Goal: Transaction & Acquisition: Subscribe to service/newsletter

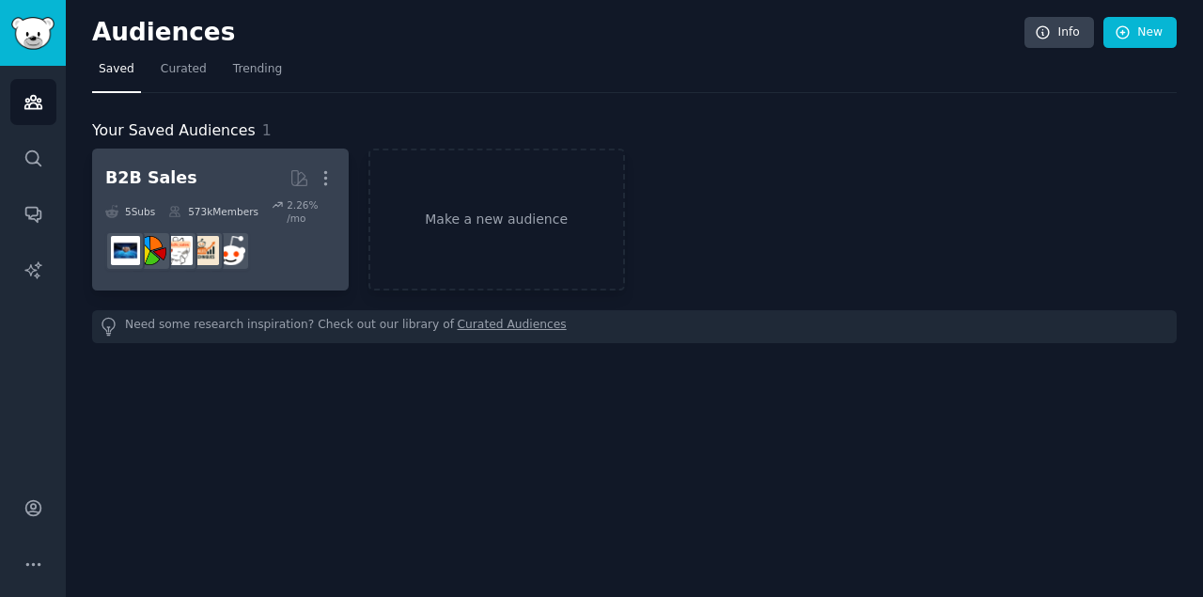
click at [167, 175] on div "B2B Sales" at bounding box center [151, 178] width 92 height 24
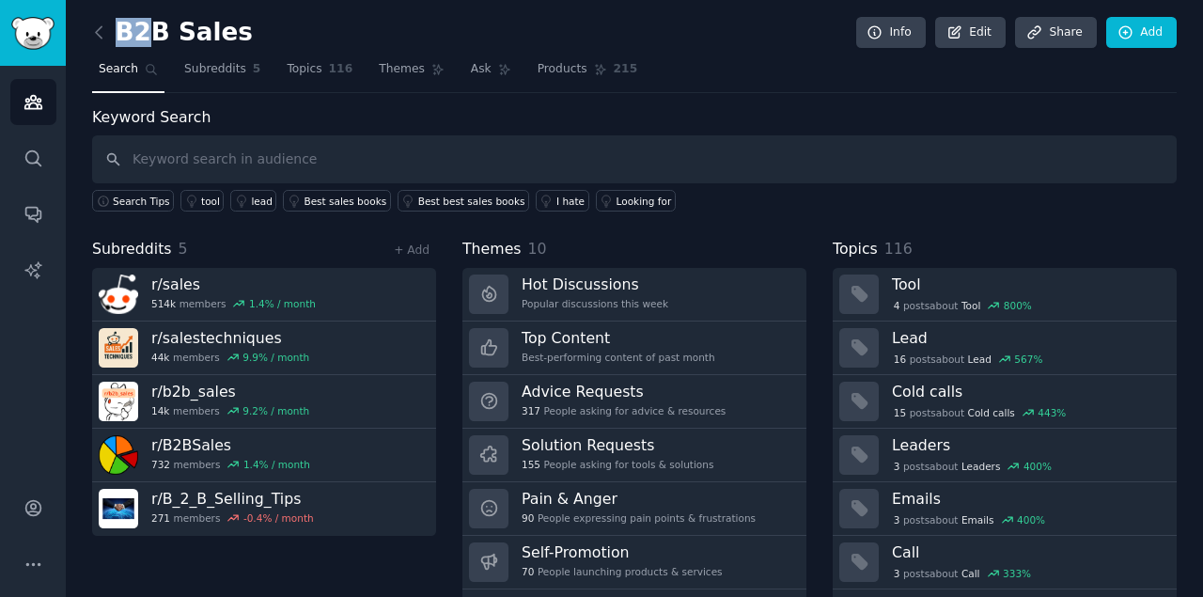
drag, startPoint x: 229, startPoint y: 32, endPoint x: 146, endPoint y: 29, distance: 83.7
click at [146, 29] on div "B2B Sales Info Edit Share Add" at bounding box center [634, 36] width 1085 height 39
click at [234, 162] on input "text" at bounding box center [634, 159] width 1085 height 48
paste input "alumina tubes for industrial use"
click at [177, 158] on input "ceramic b2b alumina tubes for industrial uses" at bounding box center [634, 159] width 1085 height 48
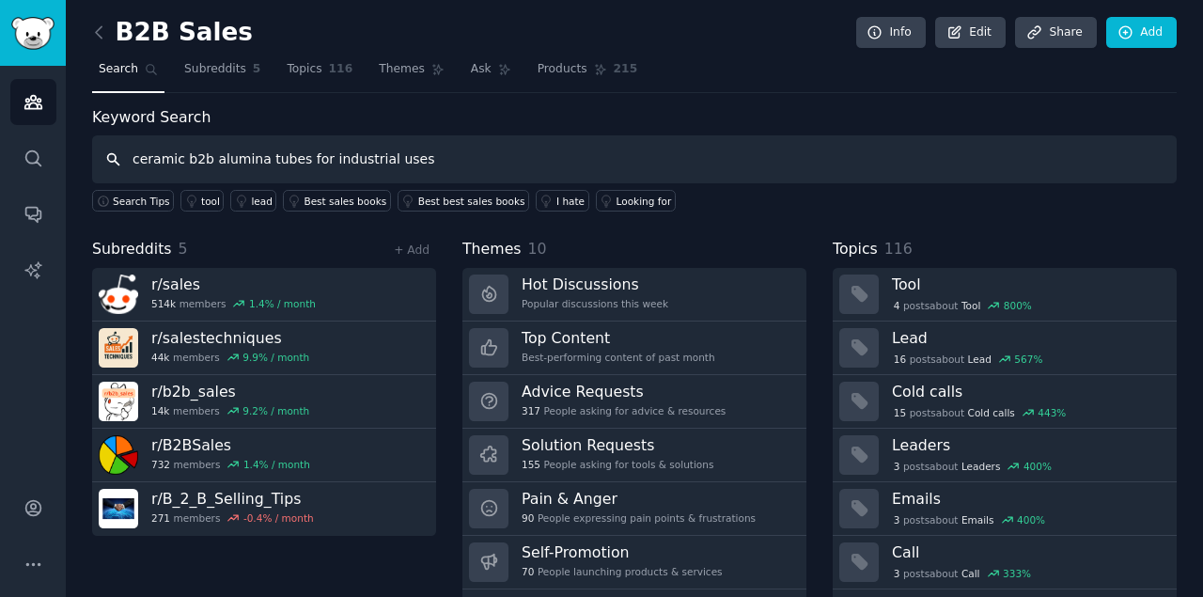
click at [177, 158] on input "ceramic b2b alumina tubes for industrial uses" at bounding box center [634, 159] width 1085 height 48
drag, startPoint x: 181, startPoint y: 154, endPoint x: 110, endPoint y: 164, distance: 71.1
click at [110, 164] on input "ceramics b2b alumina tubes for industrial uses" at bounding box center [634, 159] width 1085 height 48
click at [160, 154] on input "b2b alumina tubes for industrial uses" at bounding box center [634, 159] width 1085 height 48
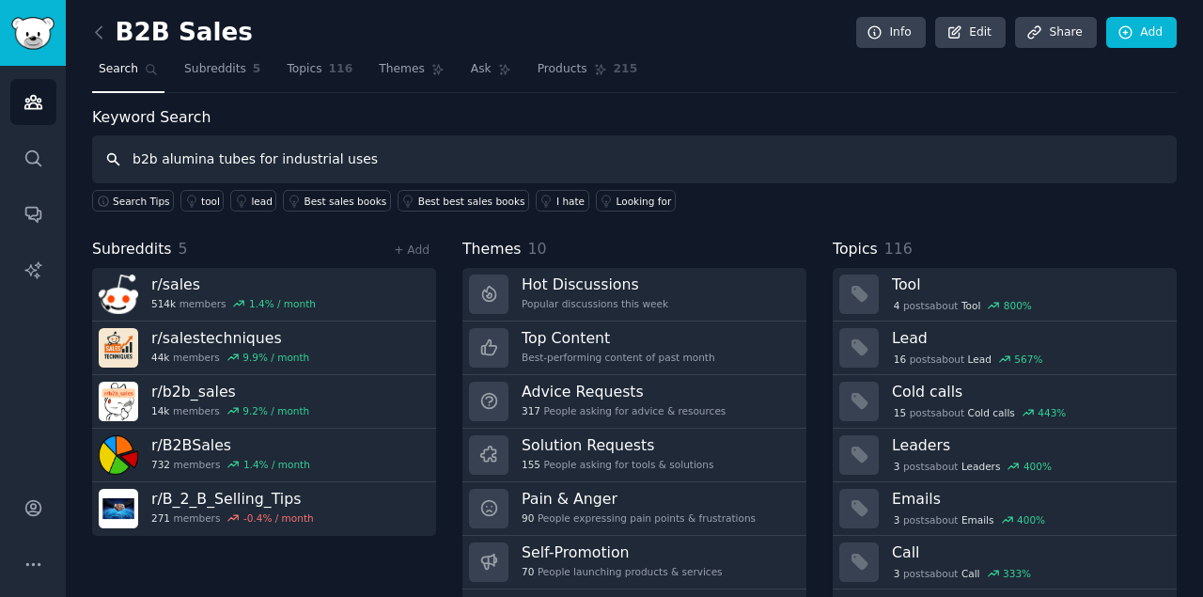
click at [160, 154] on input "b2b alumina tubes for industrial uses" at bounding box center [634, 159] width 1085 height 48
click at [134, 161] on input "b2b alumina tubes for industrial uses" at bounding box center [634, 159] width 1085 height 48
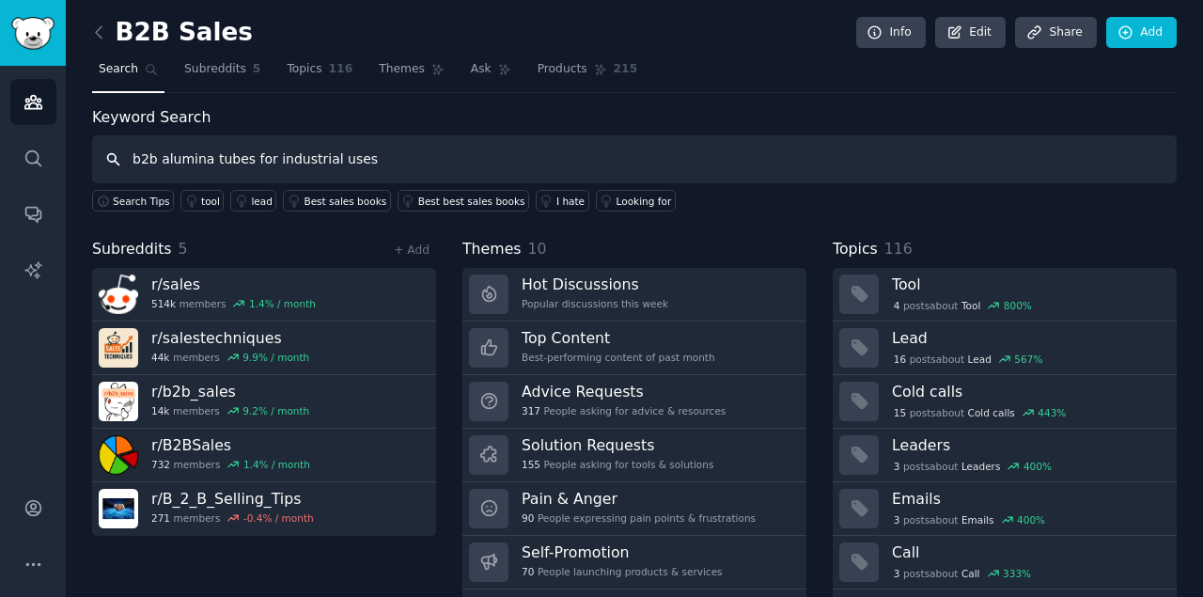
click at [134, 161] on input "b2b alumina tubes for industrial uses" at bounding box center [634, 159] width 1085 height 48
click at [132, 162] on input "b2b alumina tubes for industrial uses" at bounding box center [634, 159] width 1085 height 48
paste input "ceramics"
click at [433, 151] on input "ceramics b2b alumina tubes for industrial uses" at bounding box center [634, 159] width 1085 height 48
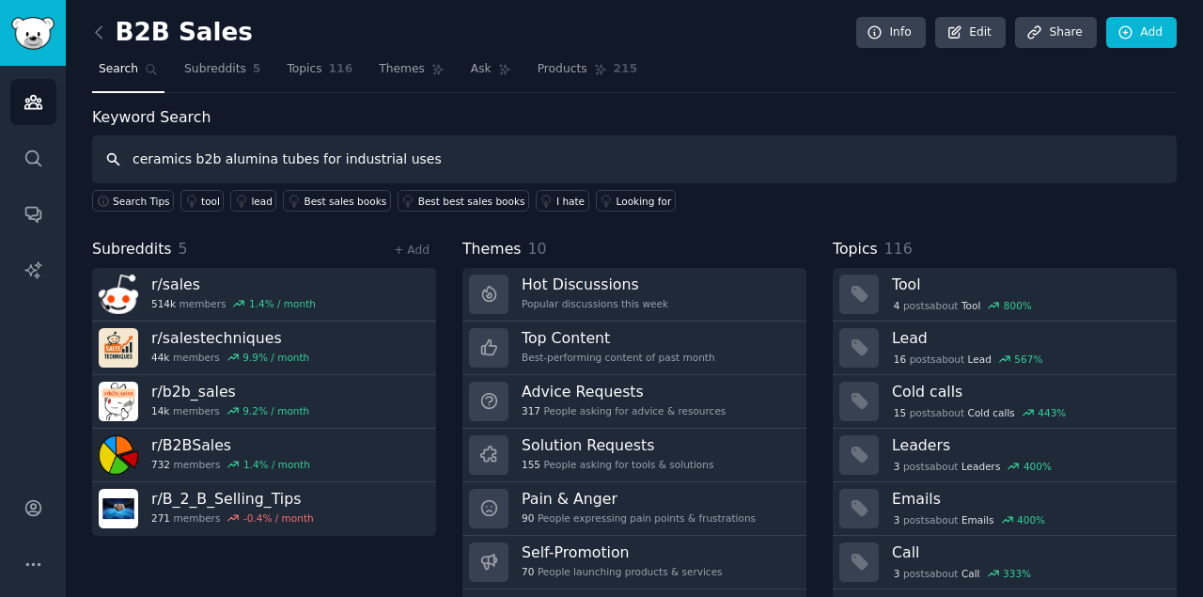
type input "ceramics b2b alumina tubes for industrial uses"
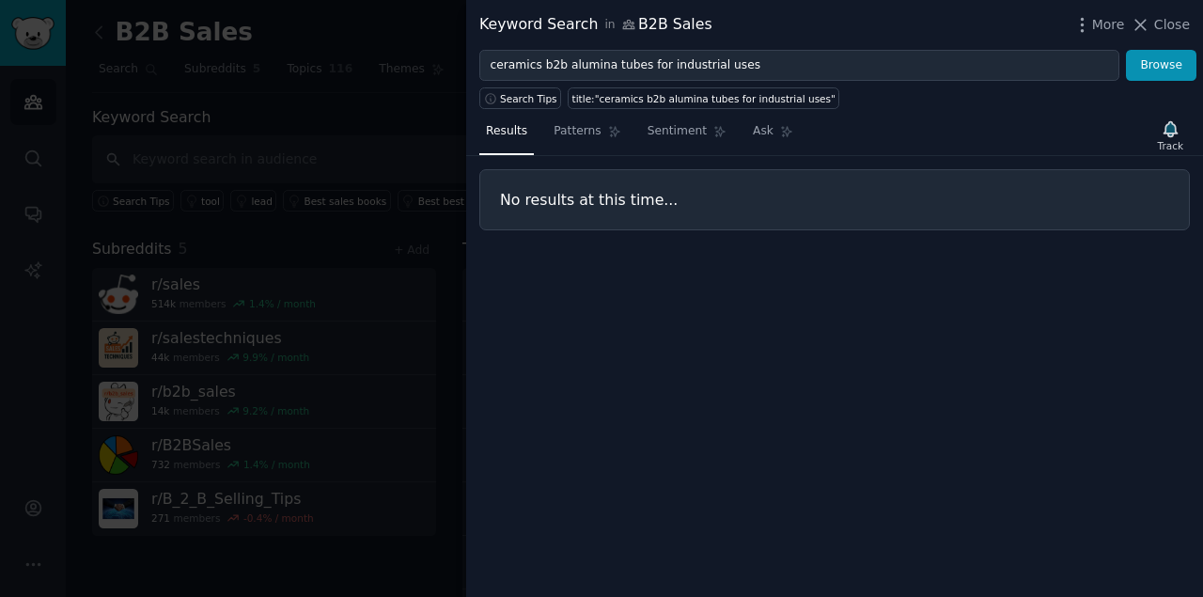
click at [385, 147] on div at bounding box center [601, 298] width 1203 height 597
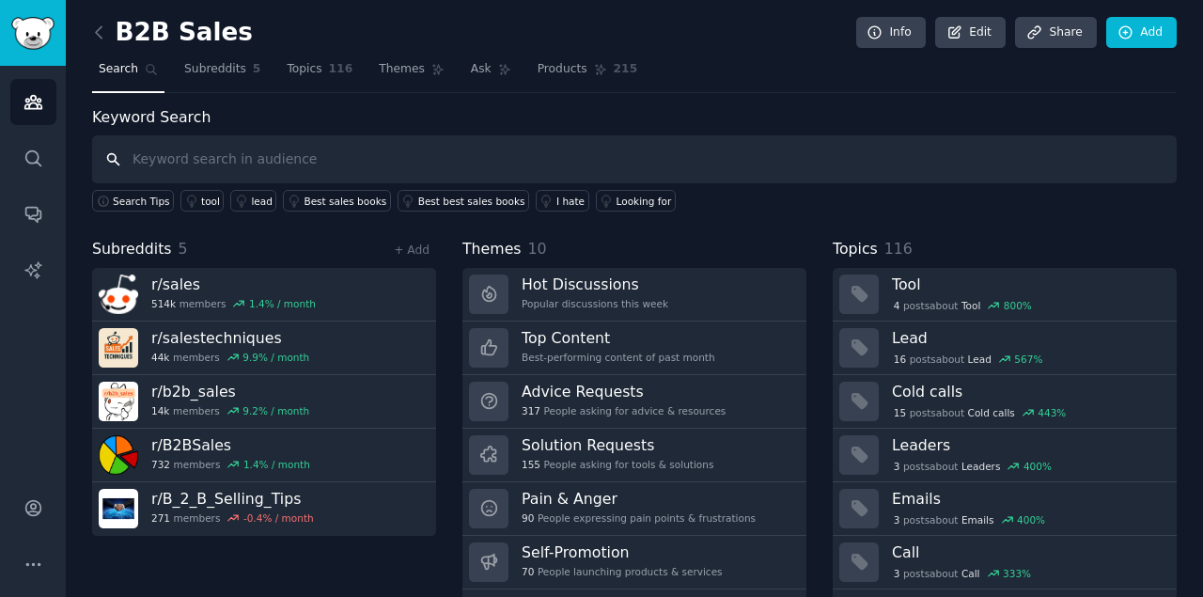
click at [204, 157] on input "text" at bounding box center [634, 159] width 1085 height 48
click at [202, 73] on span "Subreddits" at bounding box center [215, 69] width 62 height 17
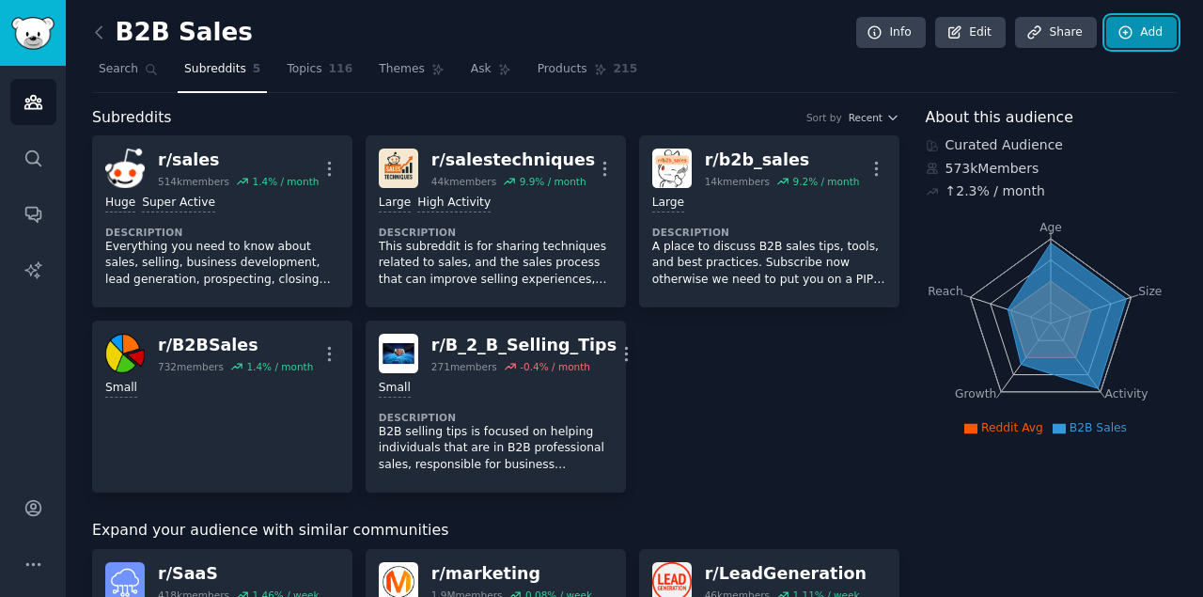
click at [1130, 37] on icon at bounding box center [1126, 32] width 17 height 17
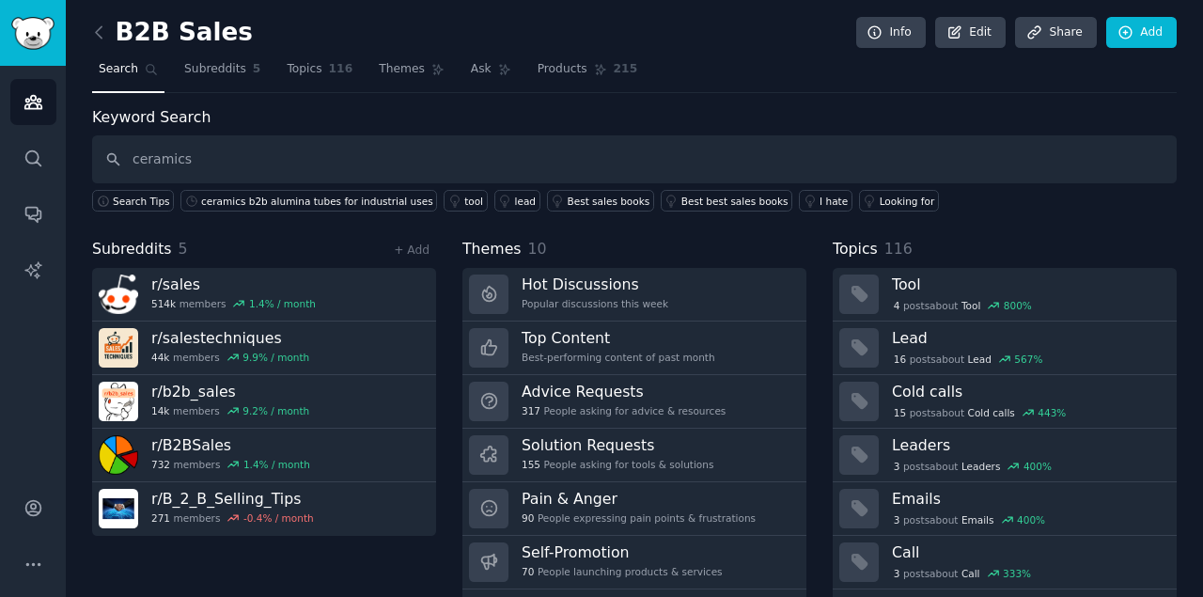
click at [124, 154] on input "ceramics" at bounding box center [634, 159] width 1085 height 48
click at [130, 156] on input "ceramics" at bounding box center [634, 159] width 1085 height 48
click at [135, 154] on input "ceramics" at bounding box center [634, 159] width 1085 height 48
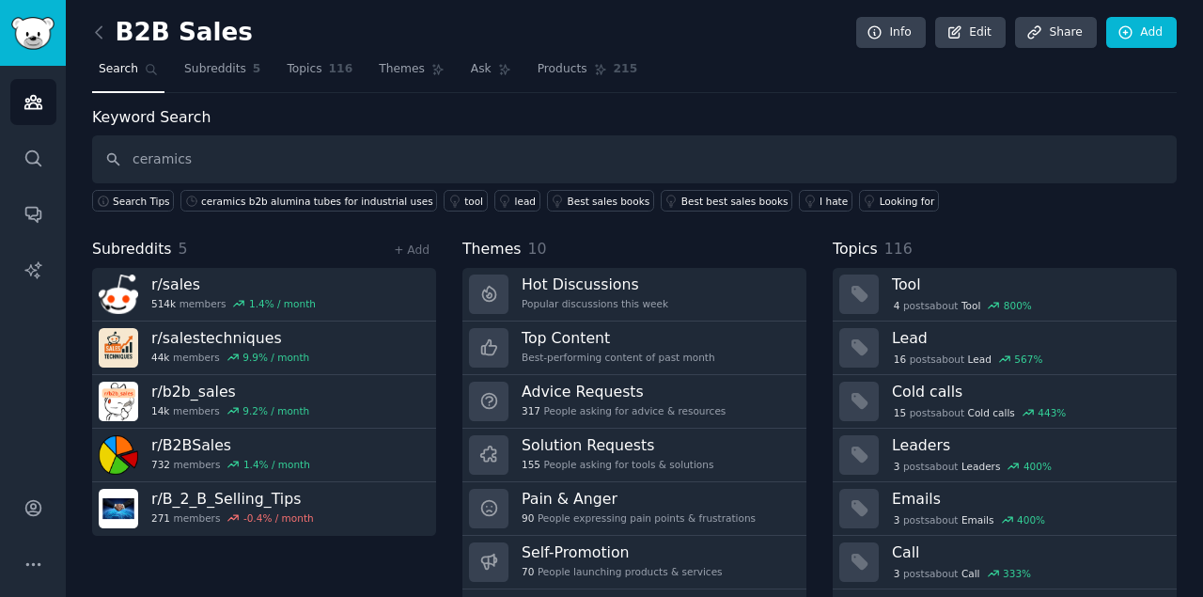
click at [235, 154] on input "ceramics" at bounding box center [634, 159] width 1085 height 48
click at [137, 164] on input "ceramics" at bounding box center [634, 159] width 1085 height 48
click at [134, 160] on input "ceramics" at bounding box center [634, 159] width 1085 height 48
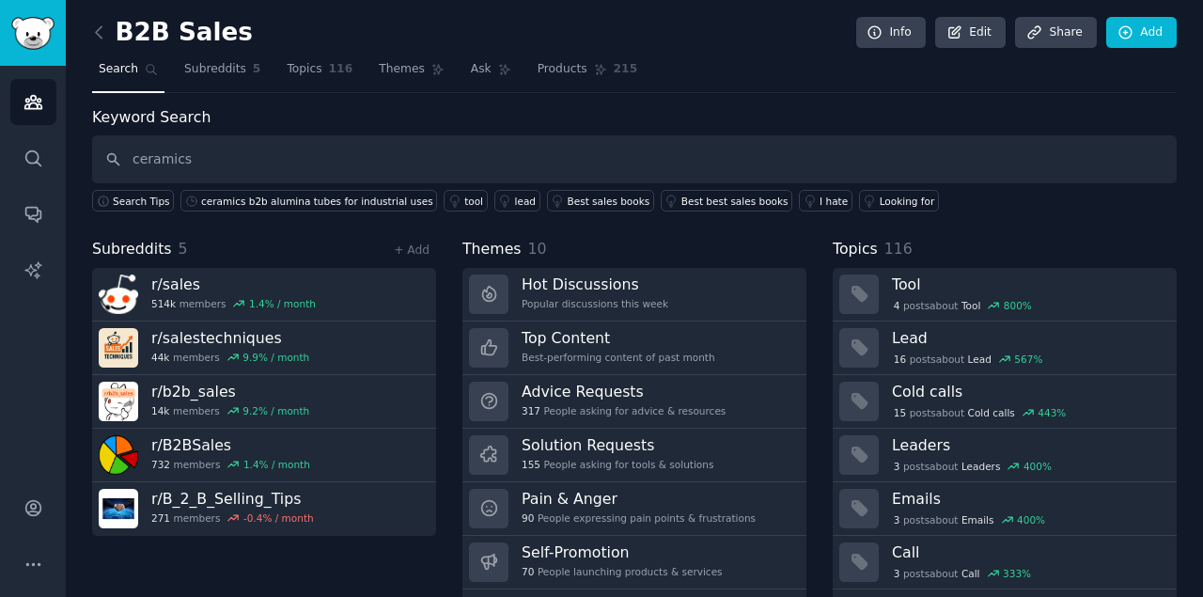
click at [134, 160] on input "ceramics" at bounding box center [634, 159] width 1085 height 48
click at [132, 157] on input "ceramics" at bounding box center [634, 159] width 1085 height 48
click at [321, 160] on input "industrial ceramics" at bounding box center [634, 159] width 1085 height 48
type input "industrial ceramics"
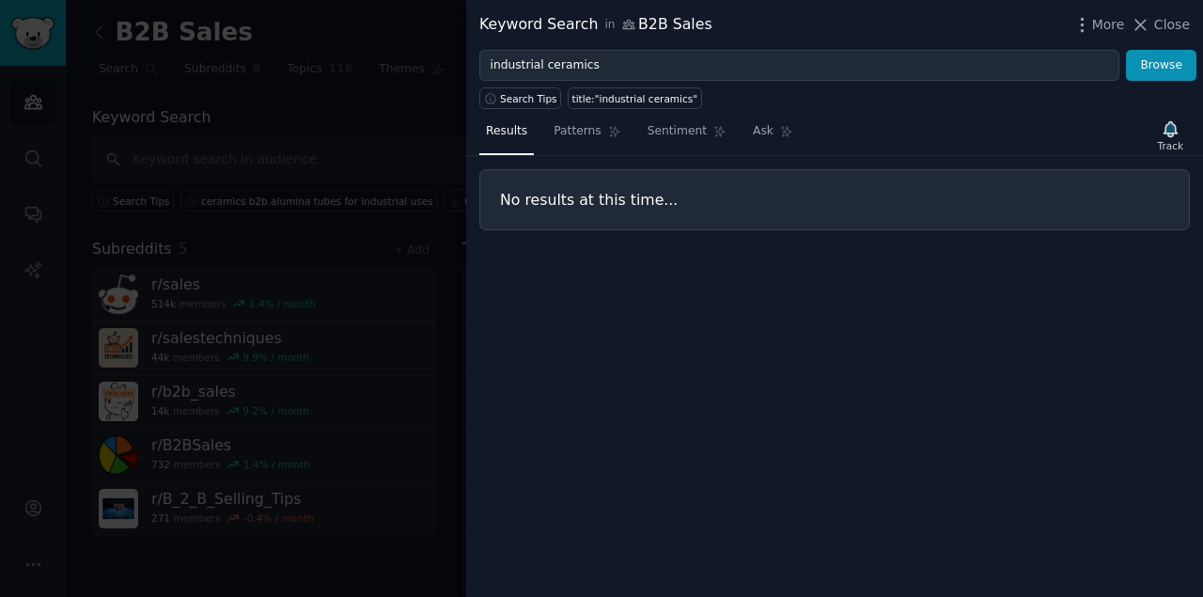
click at [321, 199] on div at bounding box center [601, 298] width 1203 height 597
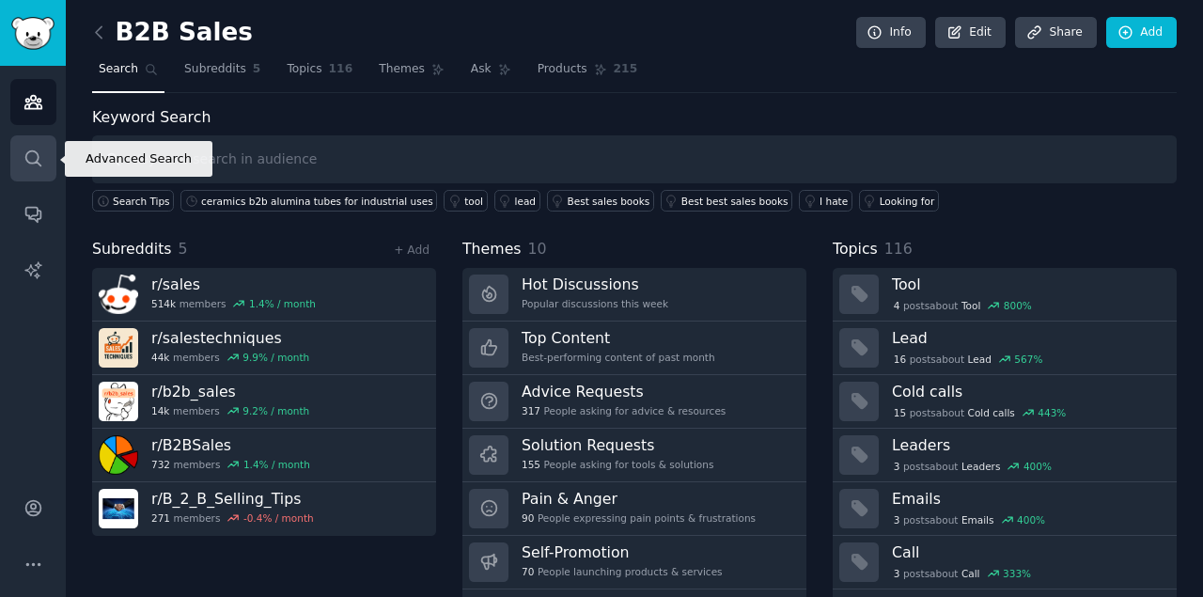
click at [48, 154] on link "Search" at bounding box center [33, 158] width 46 height 46
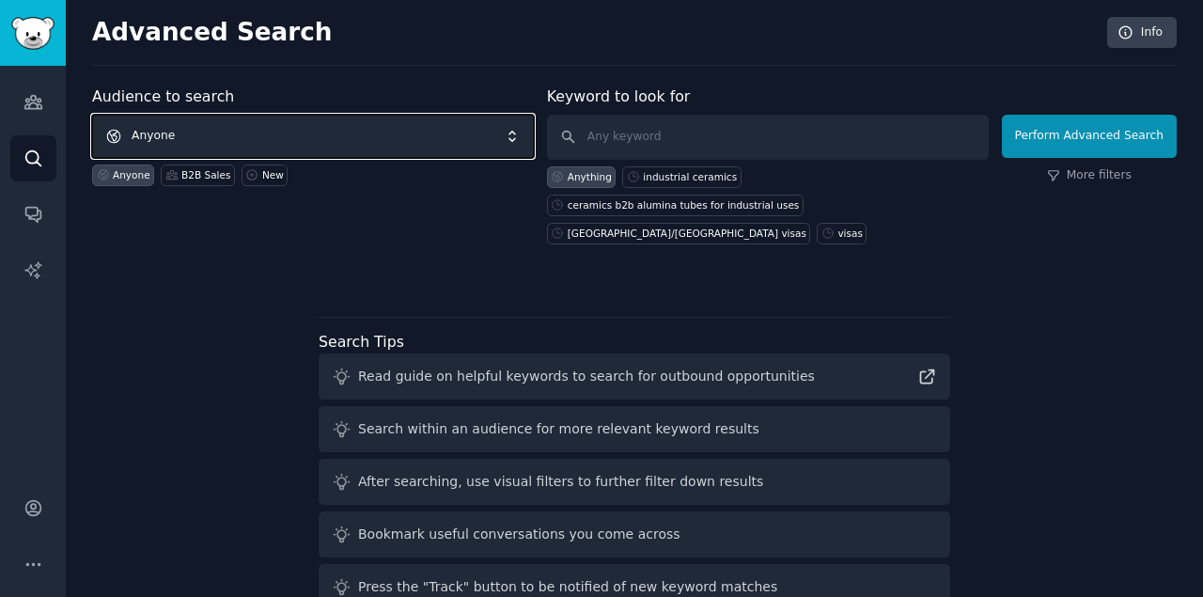
click at [224, 139] on span "Anyone" at bounding box center [313, 136] width 442 height 43
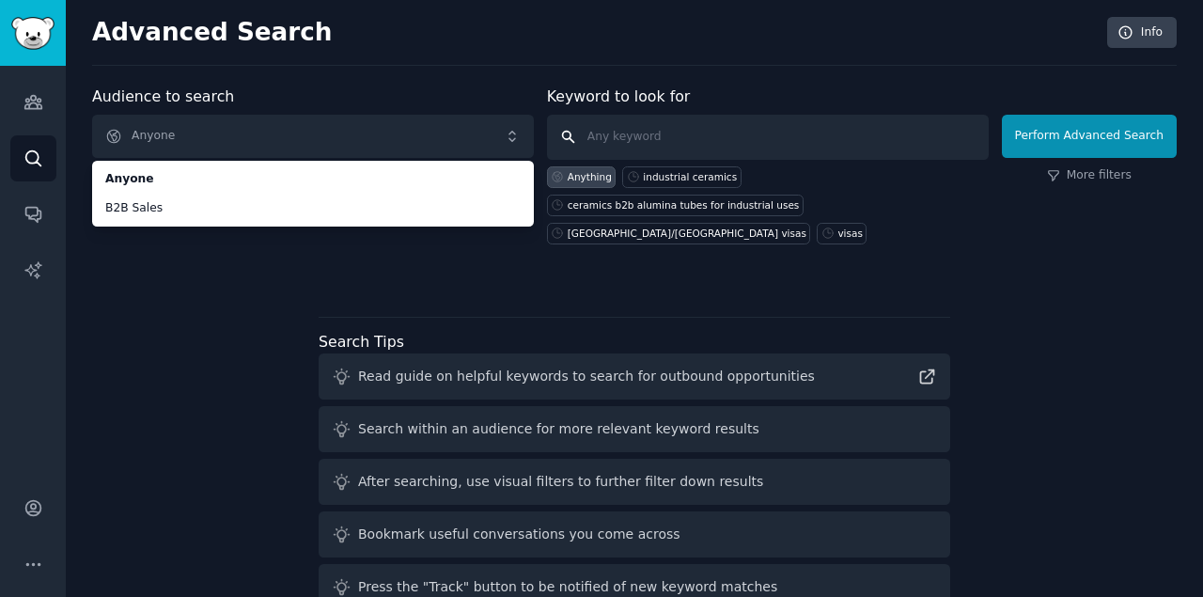
click at [644, 137] on input "text" at bounding box center [768, 137] width 442 height 45
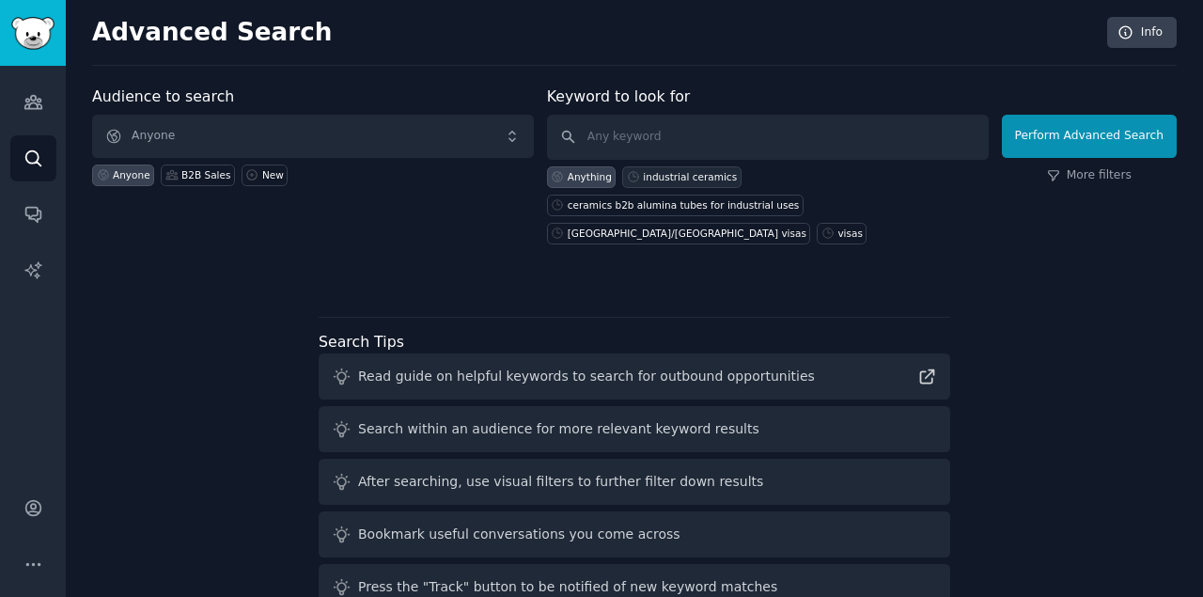
click at [692, 174] on div "industrial ceramics" at bounding box center [690, 176] width 94 height 13
type input "industrial ceramics"
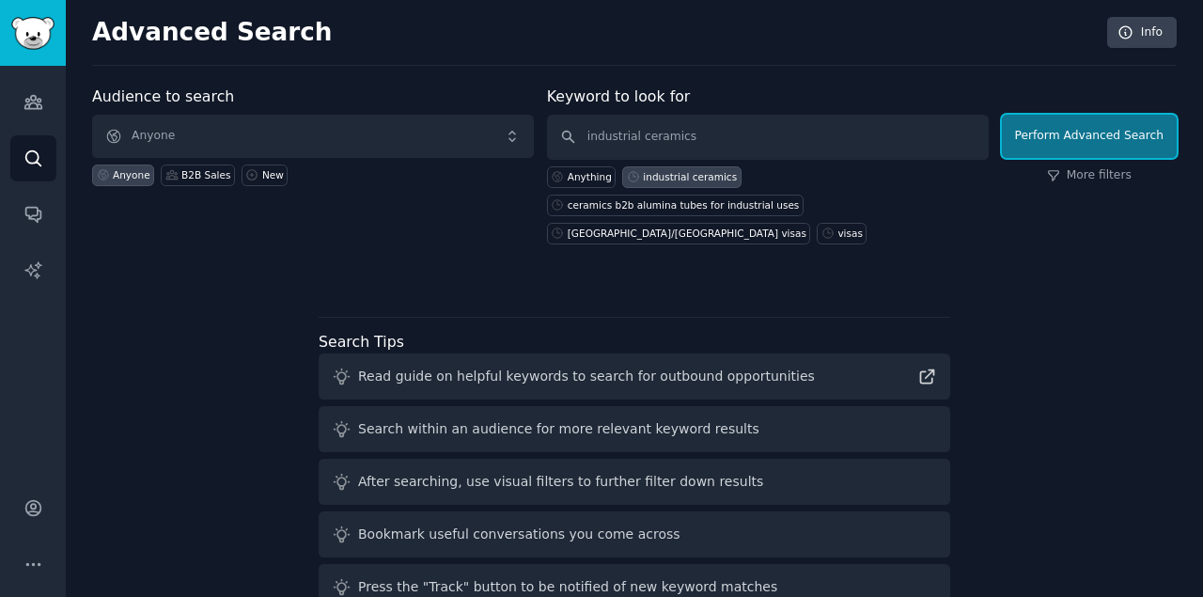
click at [1081, 125] on button "Perform Advanced Search" at bounding box center [1089, 136] width 175 height 43
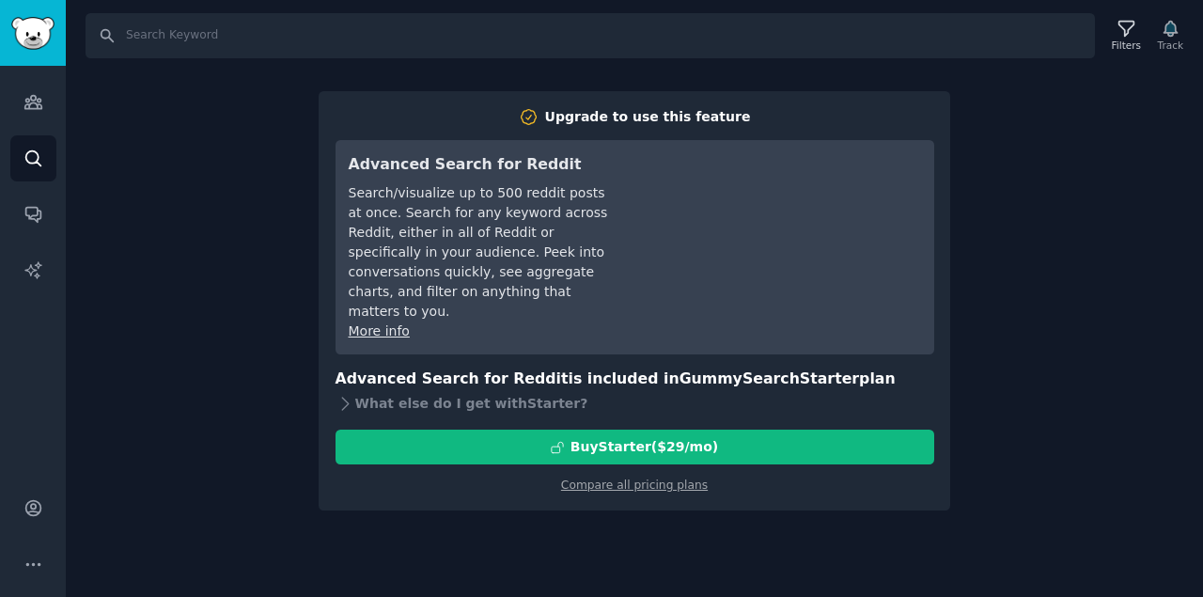
click at [220, 305] on div "Search Filters Track Upgrade to use this feature Advanced Search for Reddit Sea…" at bounding box center [635, 298] width 1138 height 597
click at [895, 111] on h2 "Upgrade to use this feature" at bounding box center [635, 117] width 599 height 20
click at [359, 183] on div "Search/visualize up to 500 reddit posts at once. Search for any keyword across …" at bounding box center [481, 252] width 264 height 138
click at [222, 233] on div "Search Filters Track Upgrade to use this feature Advanced Search for Reddit Sea…" at bounding box center [635, 298] width 1138 height 597
click at [36, 158] on icon "Sidebar" at bounding box center [34, 159] width 20 height 20
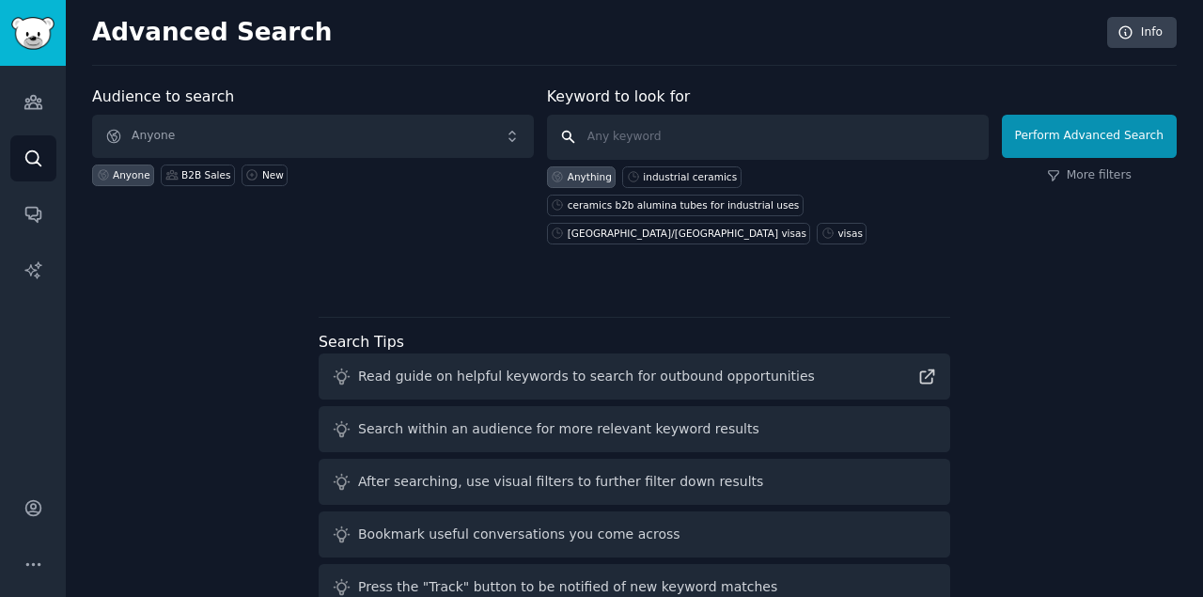
click at [684, 134] on input "text" at bounding box center [768, 137] width 442 height 45
drag, startPoint x: 1098, startPoint y: 137, endPoint x: 659, endPoint y: 175, distance: 440.6
click at [659, 175] on form "Audience to search Anyone Anyone B2B Sales New Keyword to look for Anything ind…" at bounding box center [634, 165] width 1085 height 159
click at [659, 175] on div "industrial ceramics" at bounding box center [690, 176] width 94 height 13
type input "industrial ceramics"
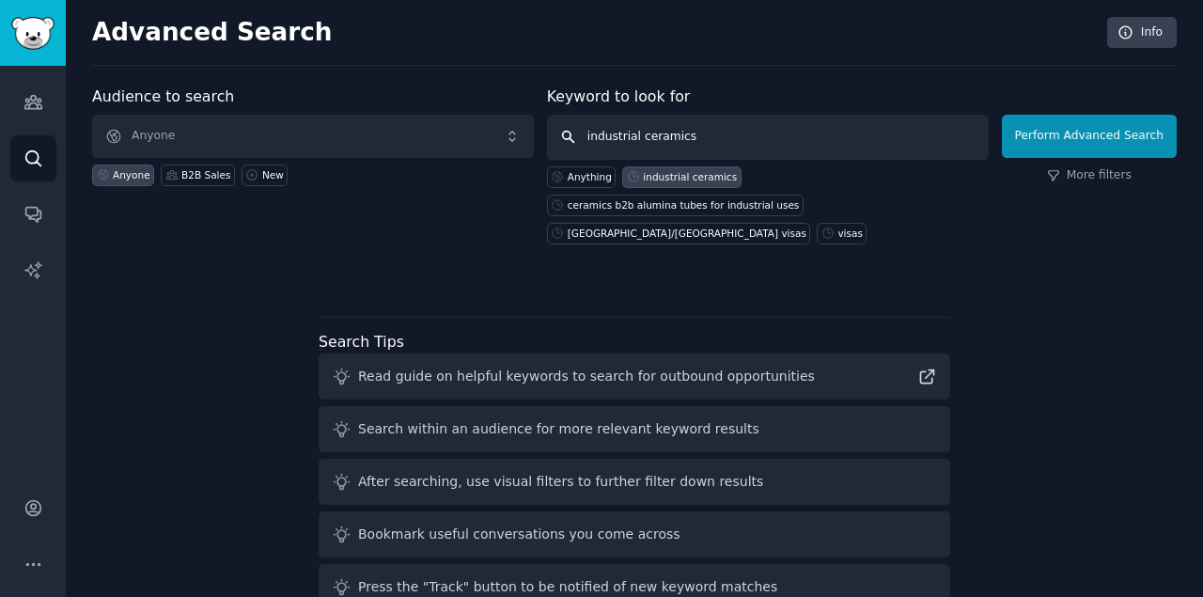
click at [699, 136] on input "industrial ceramics" at bounding box center [768, 137] width 442 height 45
click at [576, 139] on input "industrial ceramics" at bounding box center [768, 137] width 442 height 45
click at [720, 132] on input "industrial ceramics" at bounding box center [768, 137] width 442 height 45
click button "Perform Advanced Search" at bounding box center [1089, 136] width 175 height 43
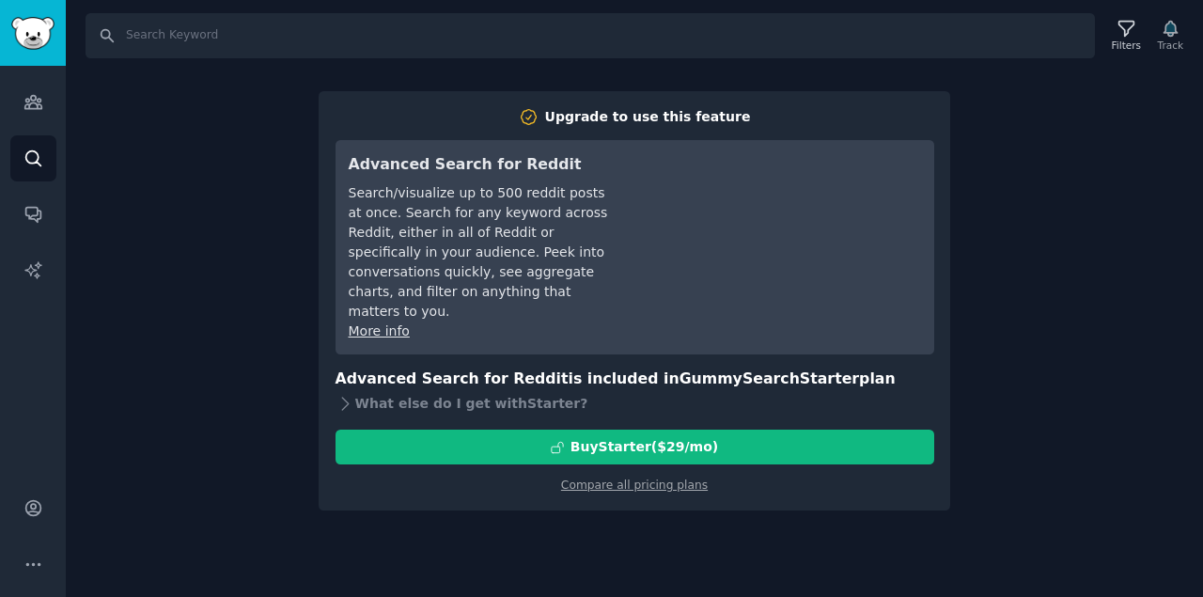
click at [254, 339] on div "Search Filters Track Upgrade to use this feature Advanced Search for Reddit Sea…" at bounding box center [635, 298] width 1138 height 597
click at [267, 112] on div "Search Filters Track Upgrade to use this feature Advanced Search for Reddit Sea…" at bounding box center [635, 298] width 1138 height 597
click at [197, 90] on div "Search Filters Track Upgrade to use this feature Advanced Search for Reddit Sea…" at bounding box center [635, 298] width 1138 height 597
click at [29, 150] on icon "Sidebar" at bounding box center [32, 157] width 15 height 15
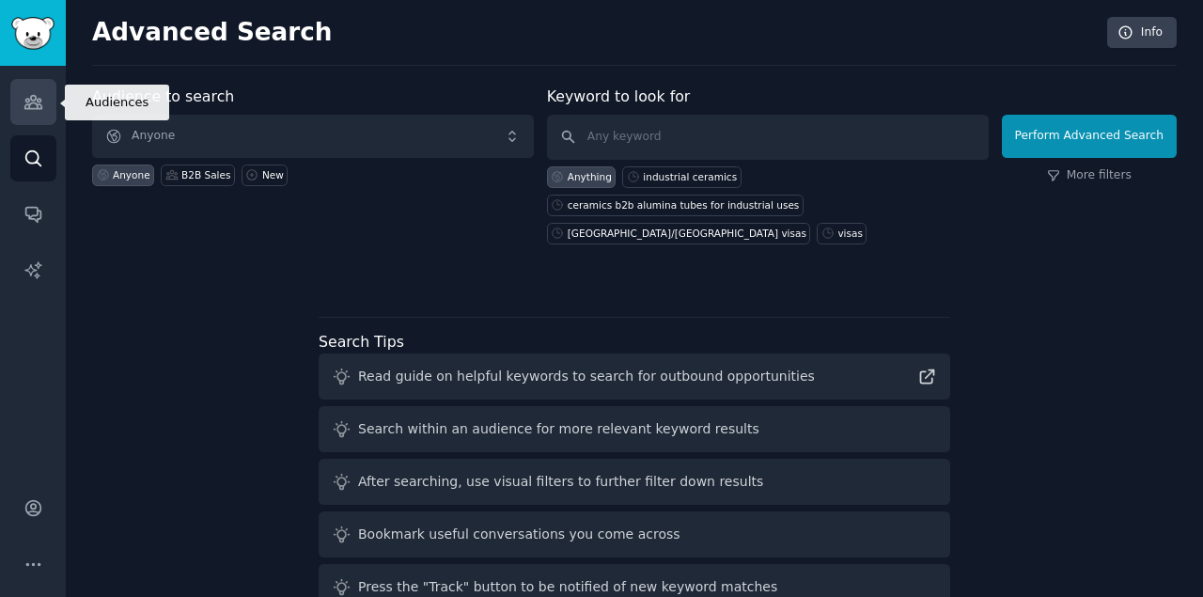
click at [52, 108] on link "Audiences" at bounding box center [33, 102] width 46 height 46
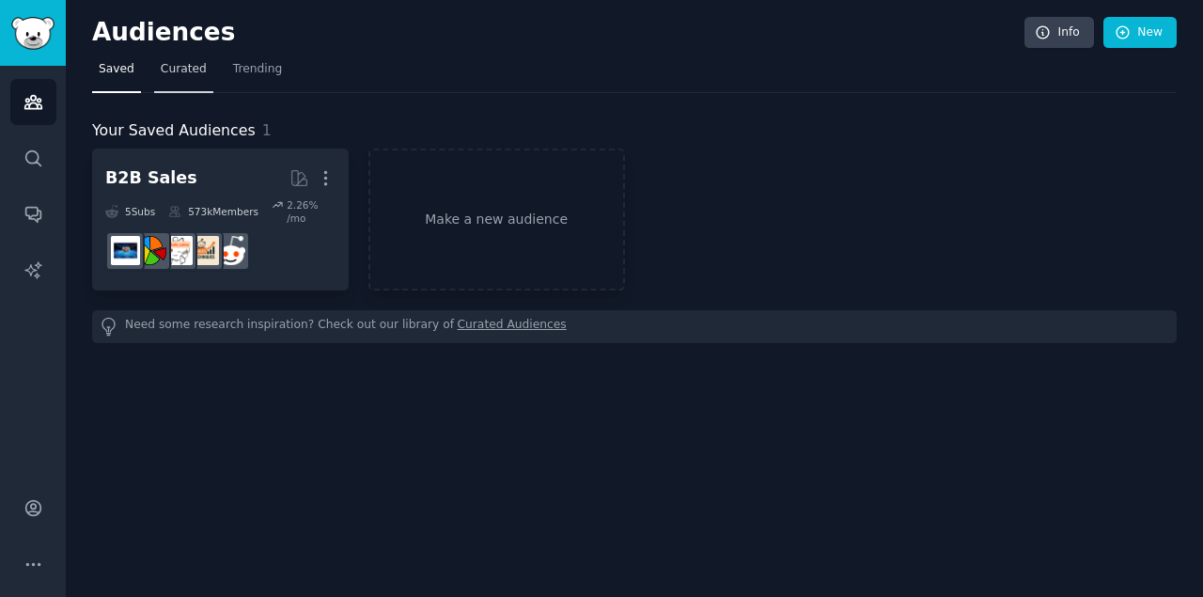
click at [188, 78] on link "Curated" at bounding box center [183, 74] width 59 height 39
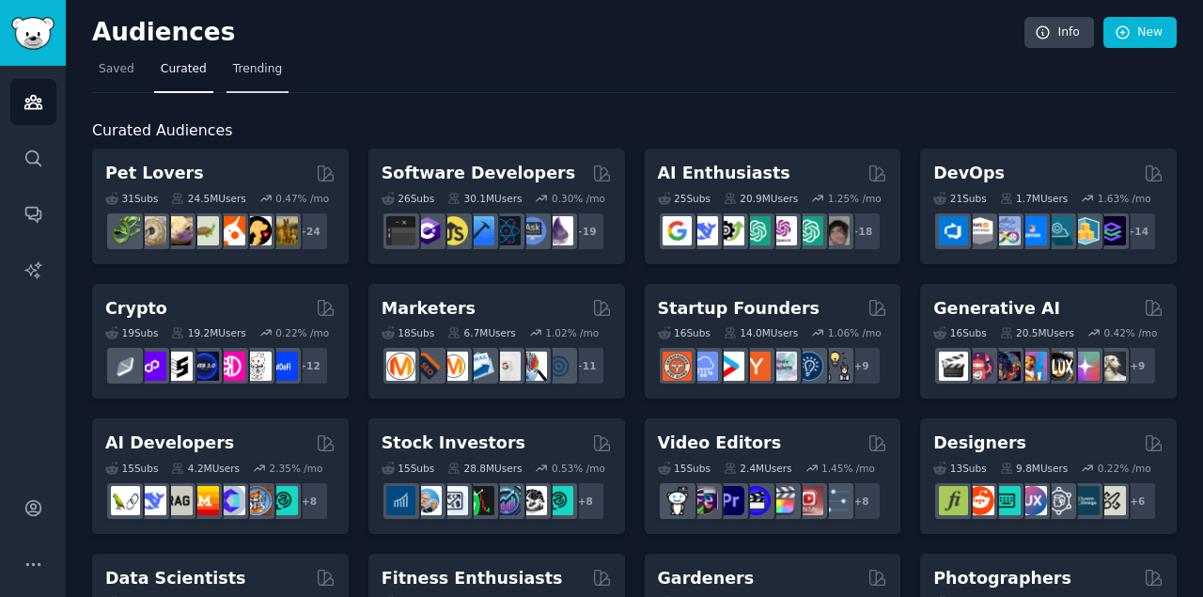
click at [254, 65] on span "Trending" at bounding box center [257, 69] width 49 height 17
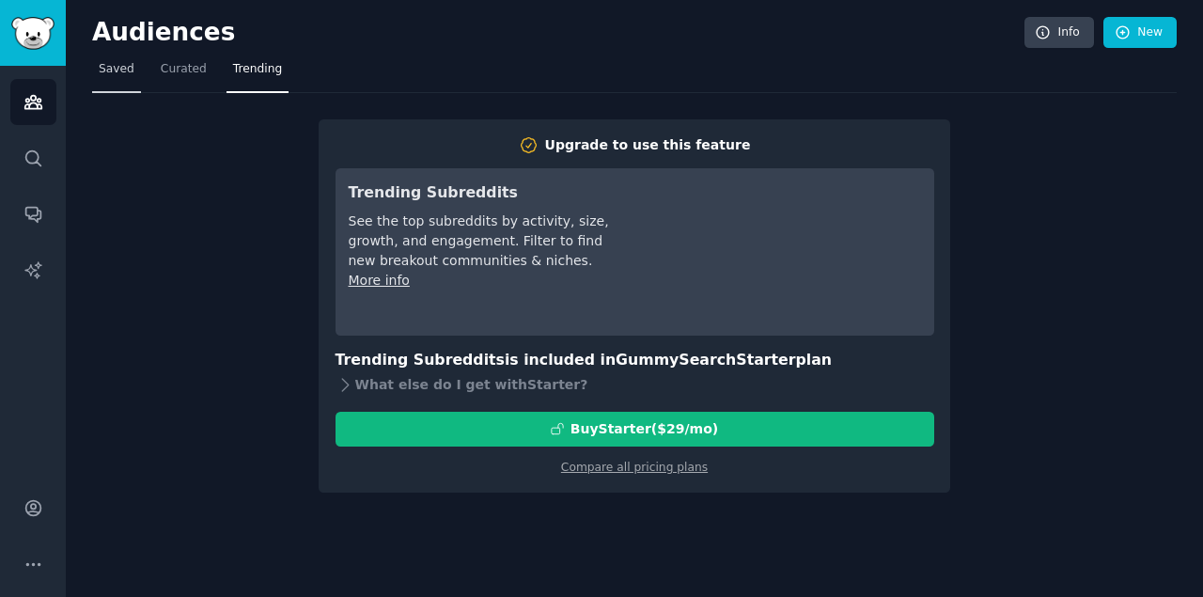
click at [122, 71] on span "Saved" at bounding box center [117, 69] width 36 height 17
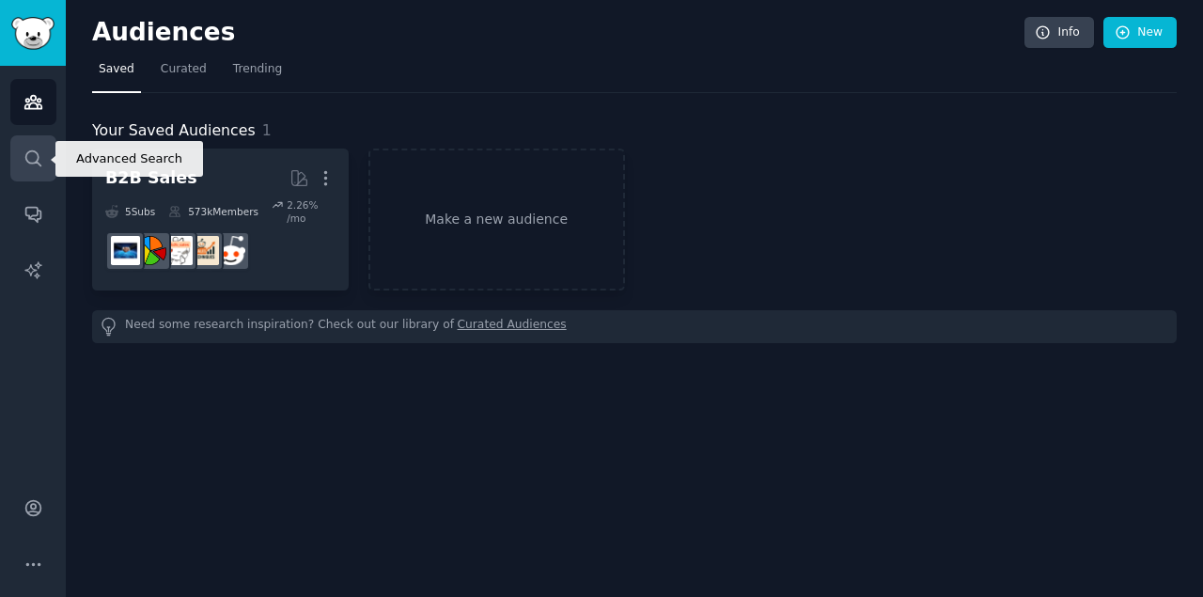
click at [40, 155] on icon "Sidebar" at bounding box center [34, 159] width 20 height 20
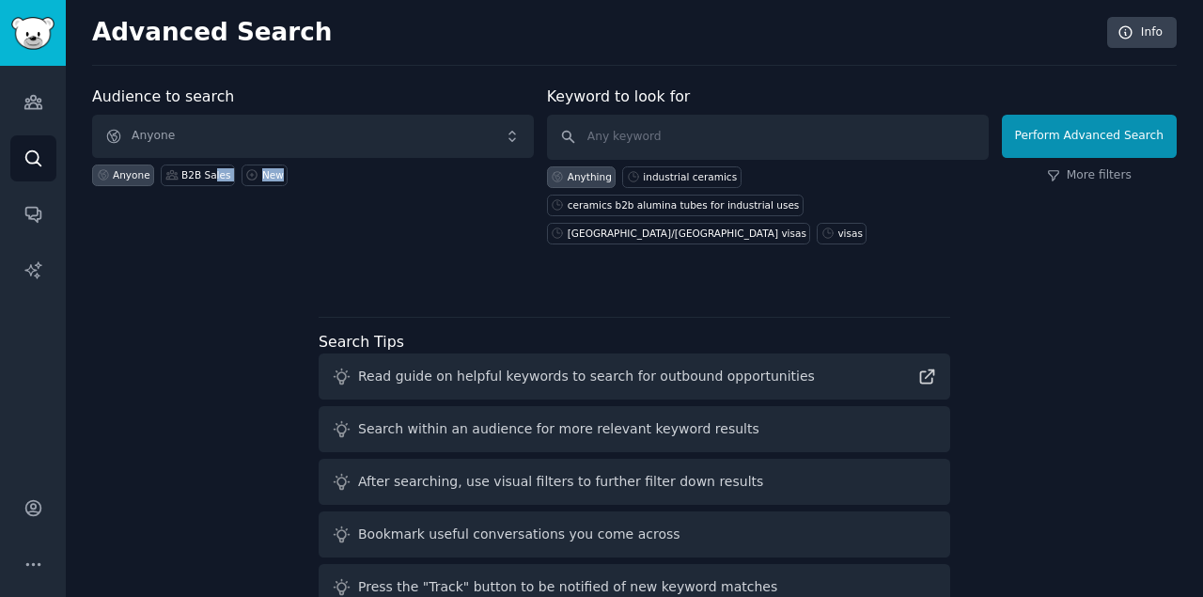
drag, startPoint x: 205, startPoint y: 171, endPoint x: 566, endPoint y: 165, distance: 361.1
click at [558, 167] on form "Audience to search Anyone Anyone B2B Sales New Keyword to look for Anything ind…" at bounding box center [634, 165] width 1085 height 159
click at [624, 133] on input "text" at bounding box center [768, 137] width 442 height 45
click at [1120, 181] on link "More filters" at bounding box center [1089, 175] width 85 height 17
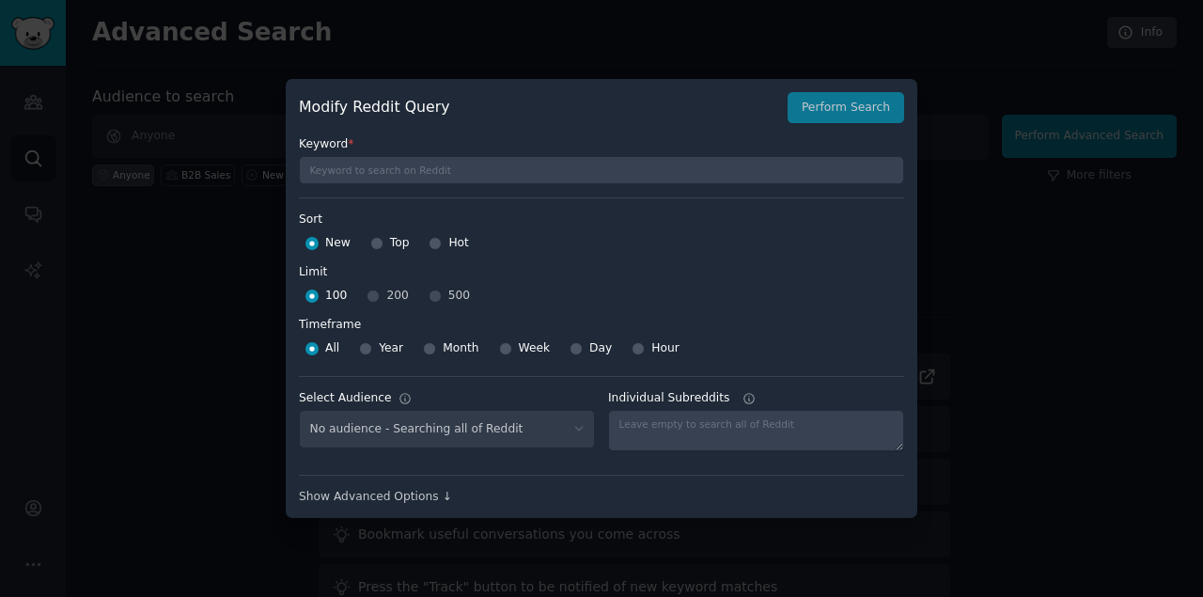
click at [229, 147] on div at bounding box center [601, 298] width 1203 height 597
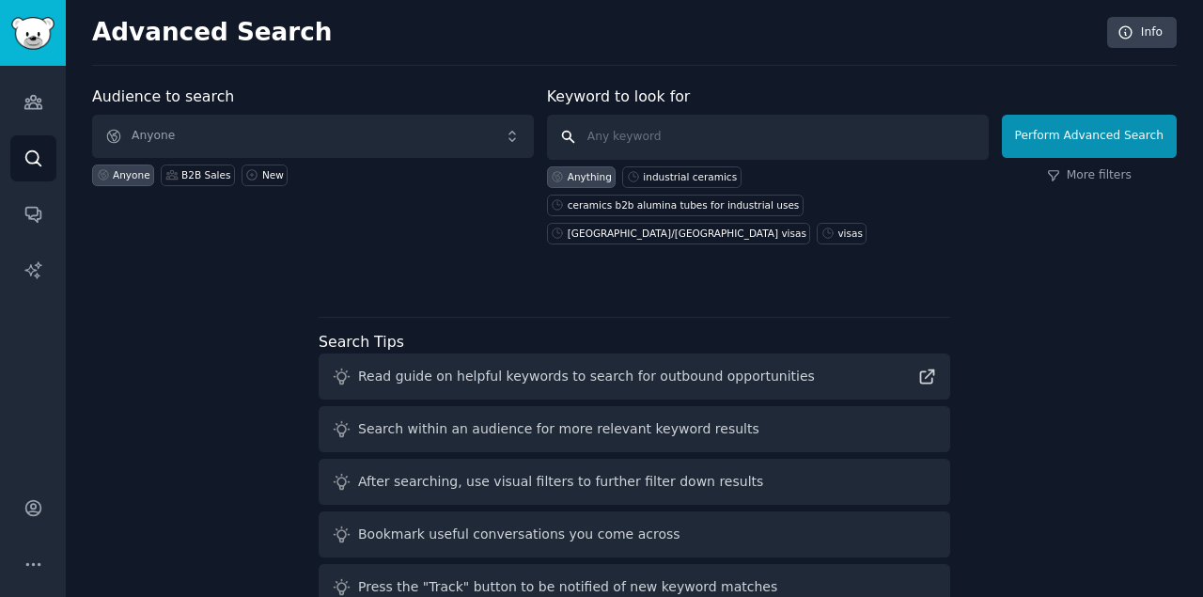
click at [675, 137] on input "text" at bounding box center [768, 137] width 442 height 45
click at [608, 227] on div "[GEOGRAPHIC_DATA]/[GEOGRAPHIC_DATA] visas" at bounding box center [687, 233] width 239 height 13
type input "[GEOGRAPHIC_DATA]/[GEOGRAPHIC_DATA] visas"
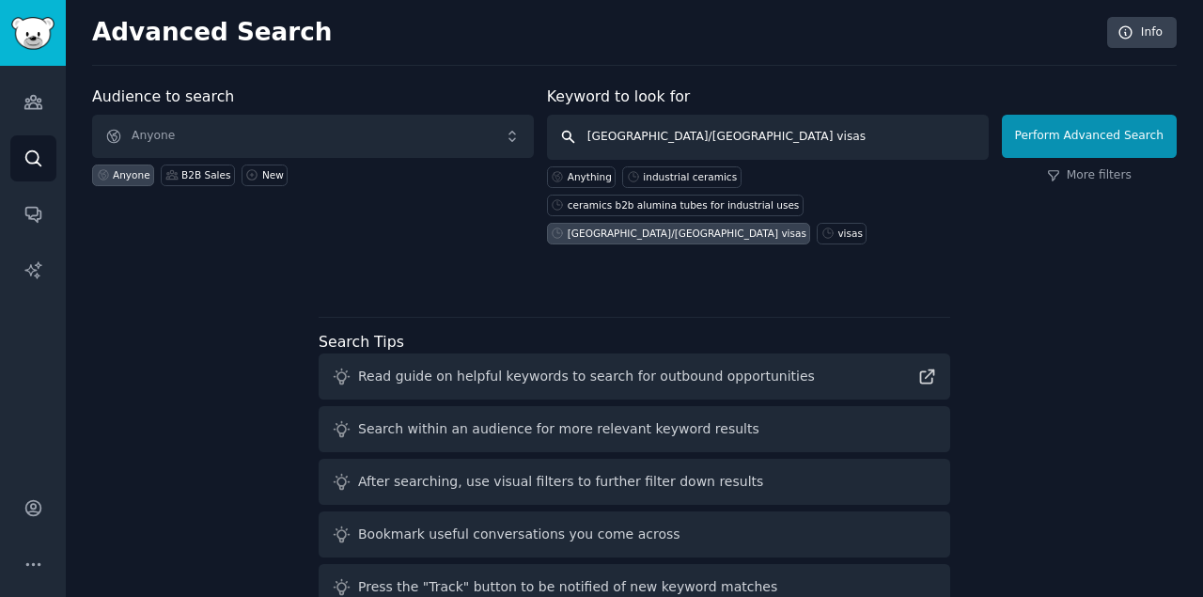
click at [743, 122] on input "[GEOGRAPHIC_DATA]/[GEOGRAPHIC_DATA] visas" at bounding box center [768, 137] width 442 height 45
click button "Perform Advanced Search" at bounding box center [1089, 136] width 175 height 43
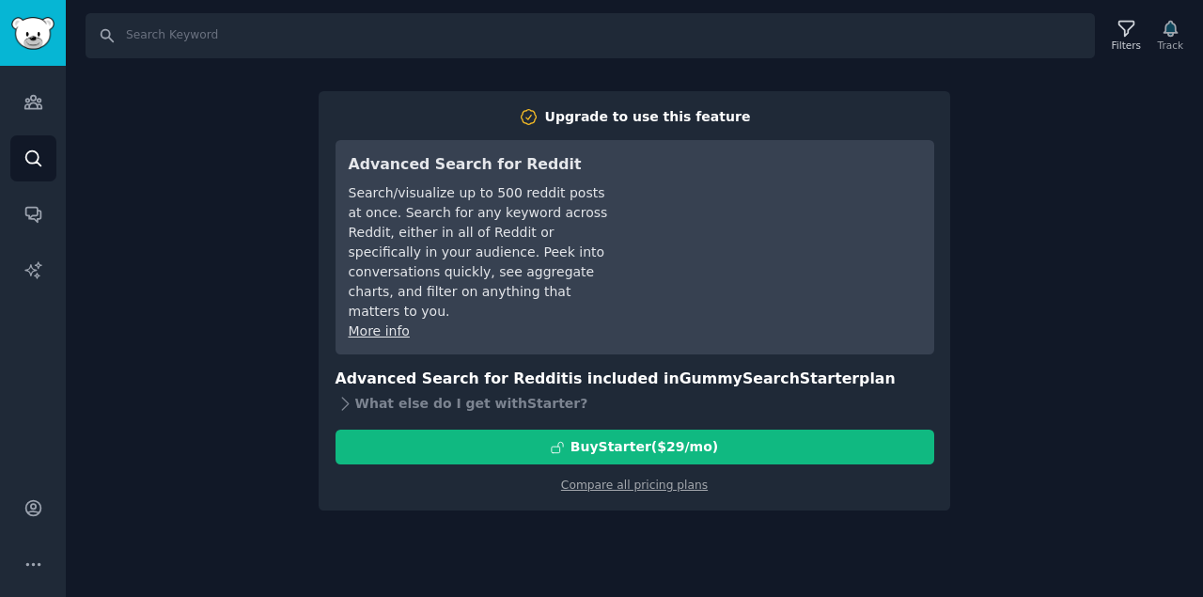
click at [268, 229] on div "Search Filters Track Upgrade to use this feature Advanced Search for Reddit Sea…" at bounding box center [635, 298] width 1138 height 597
click at [648, 479] on link "Compare all pricing plans" at bounding box center [634, 485] width 147 height 13
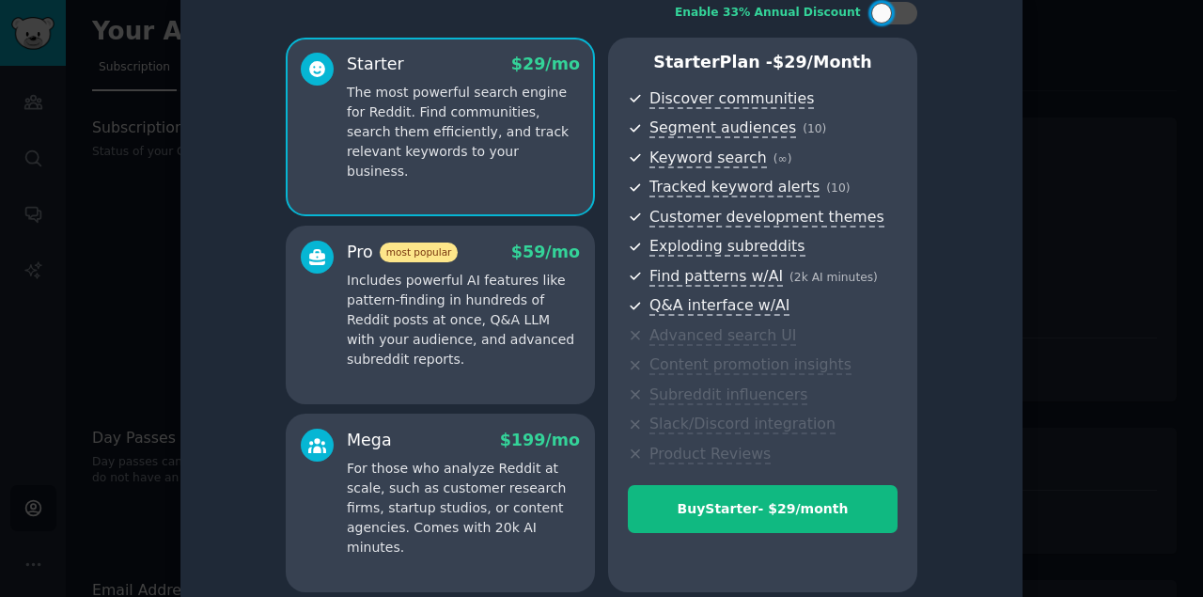
scroll to position [71, 0]
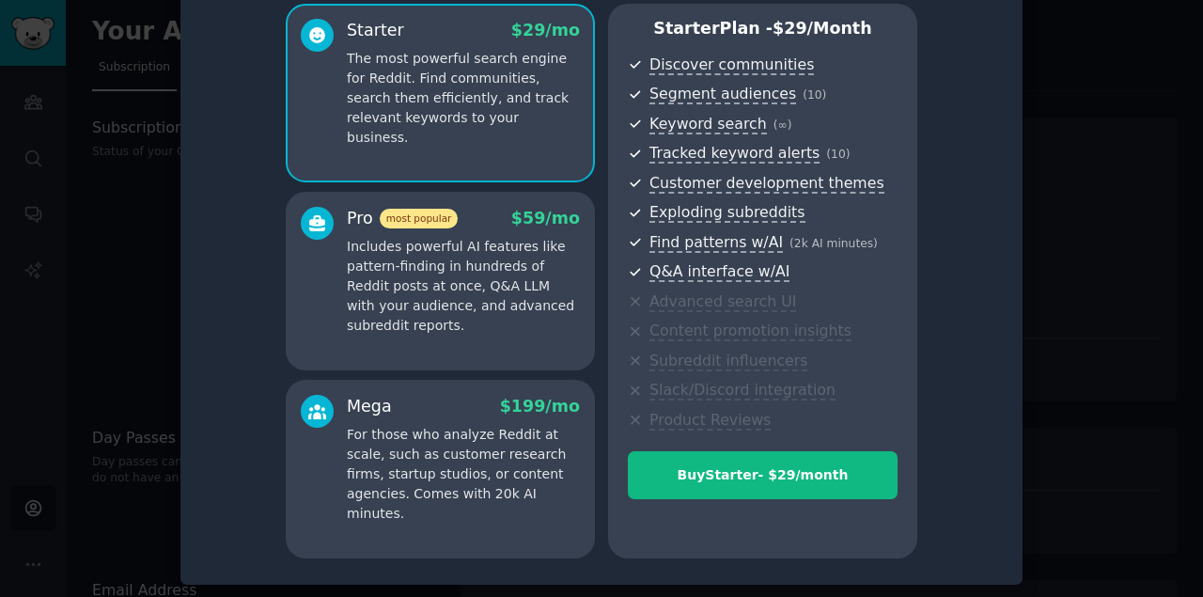
click at [127, 145] on div at bounding box center [601, 298] width 1203 height 597
click at [127, 145] on p "Status of your GummySearch subscription" at bounding box center [266, 152] width 349 height 17
